Goal: Obtain resource: Download file/media

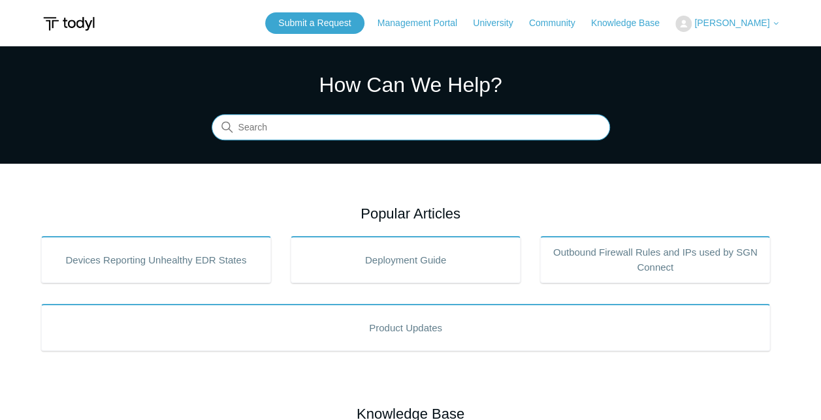
click at [321, 132] on input "Search" at bounding box center [411, 128] width 398 height 26
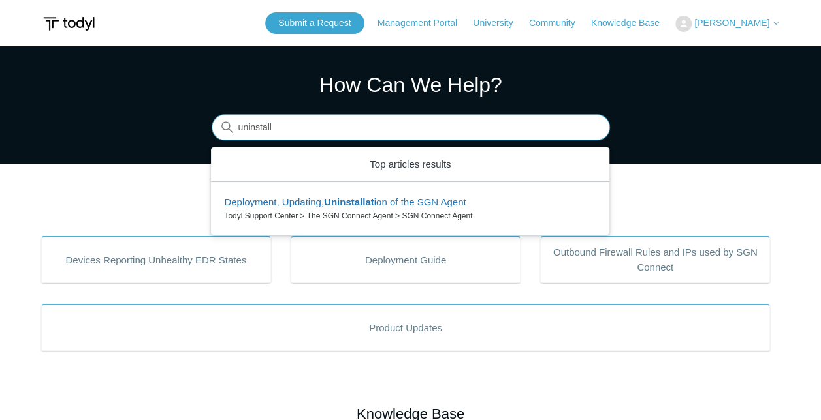
type input "uninstall"
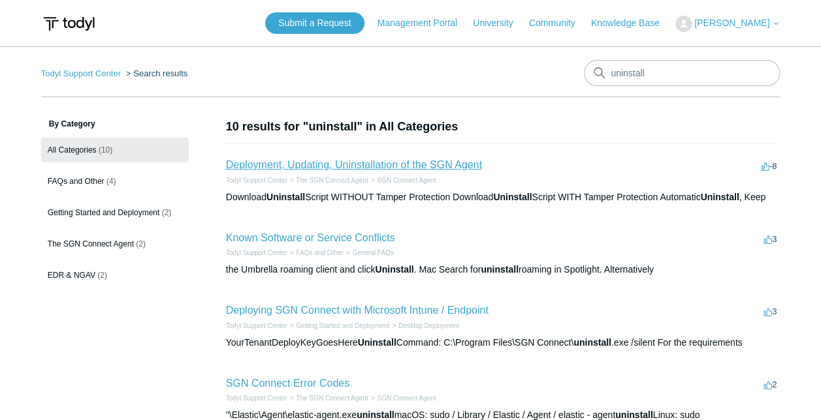
click at [419, 166] on link "Deployment, Updating, Uninstallation of the SGN Agent" at bounding box center [354, 164] width 256 height 11
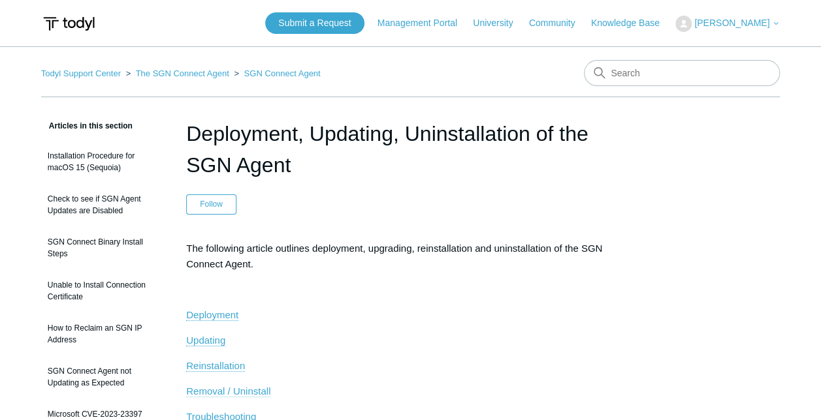
click at [232, 386] on span "Removal / Uninstall" at bounding box center [228, 391] width 84 height 11
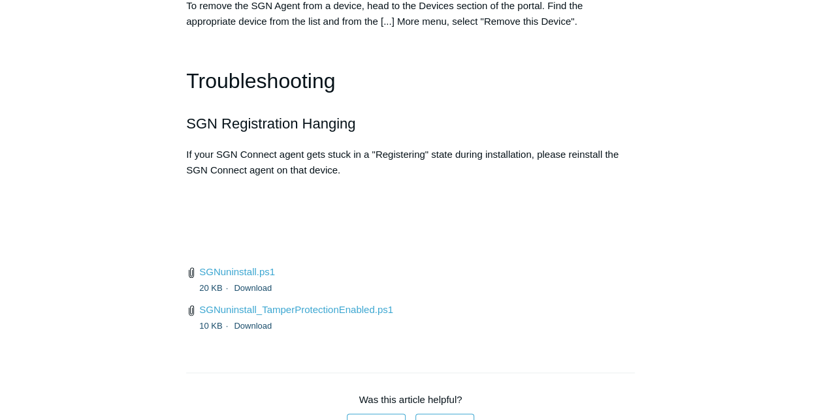
scroll to position [2891, 0]
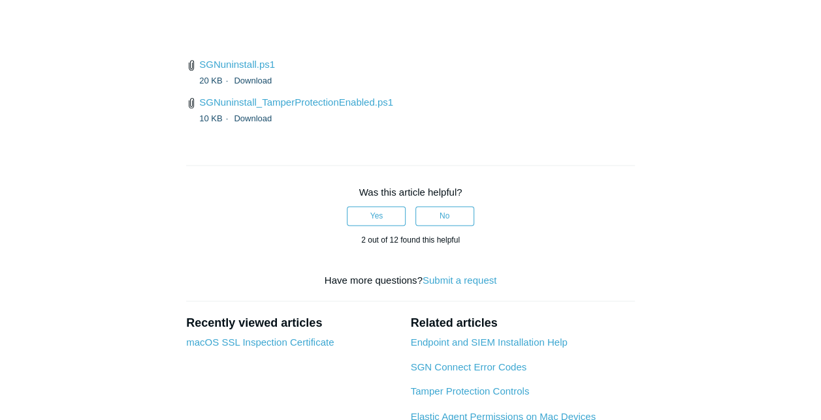
scroll to position [3152, 0]
